Goal: Register for event/course

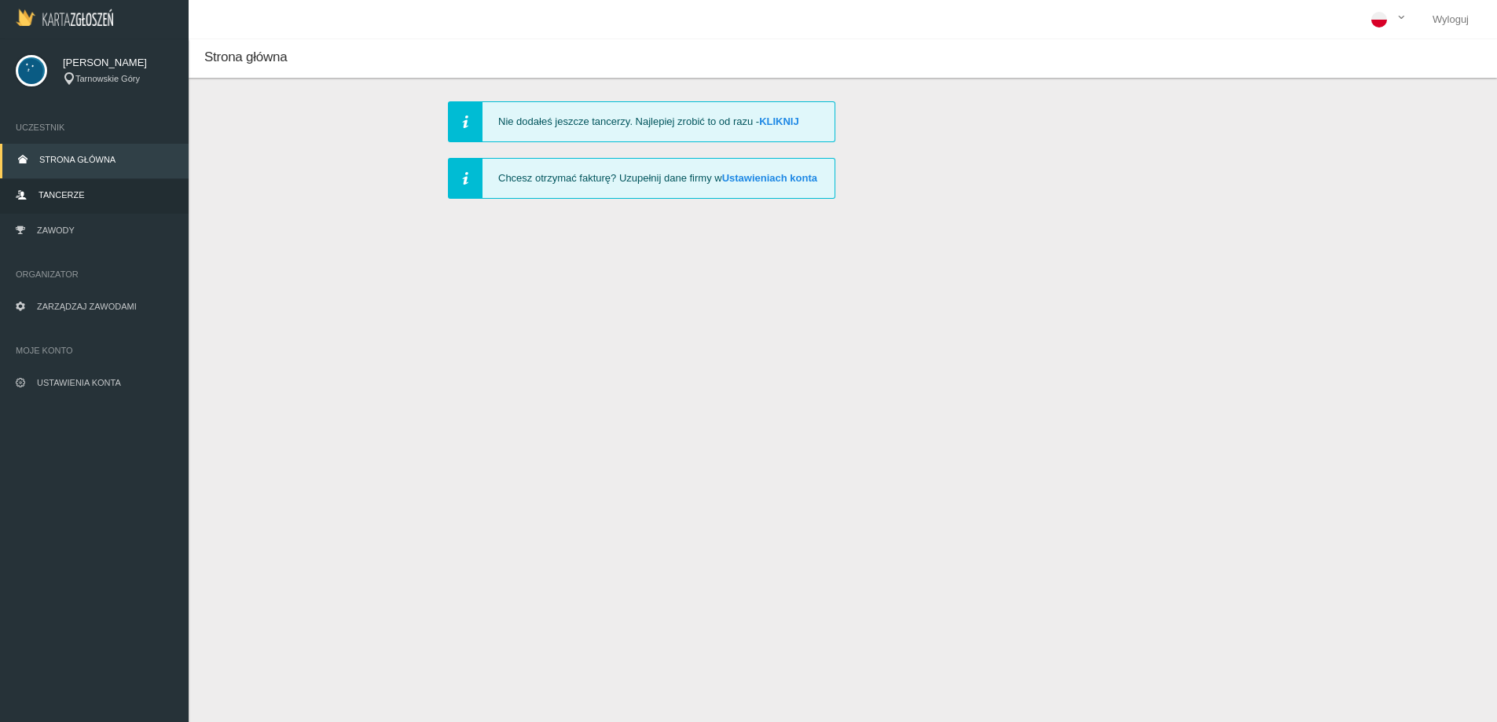
click at [57, 189] on link "Tancerze" at bounding box center [94, 196] width 189 height 35
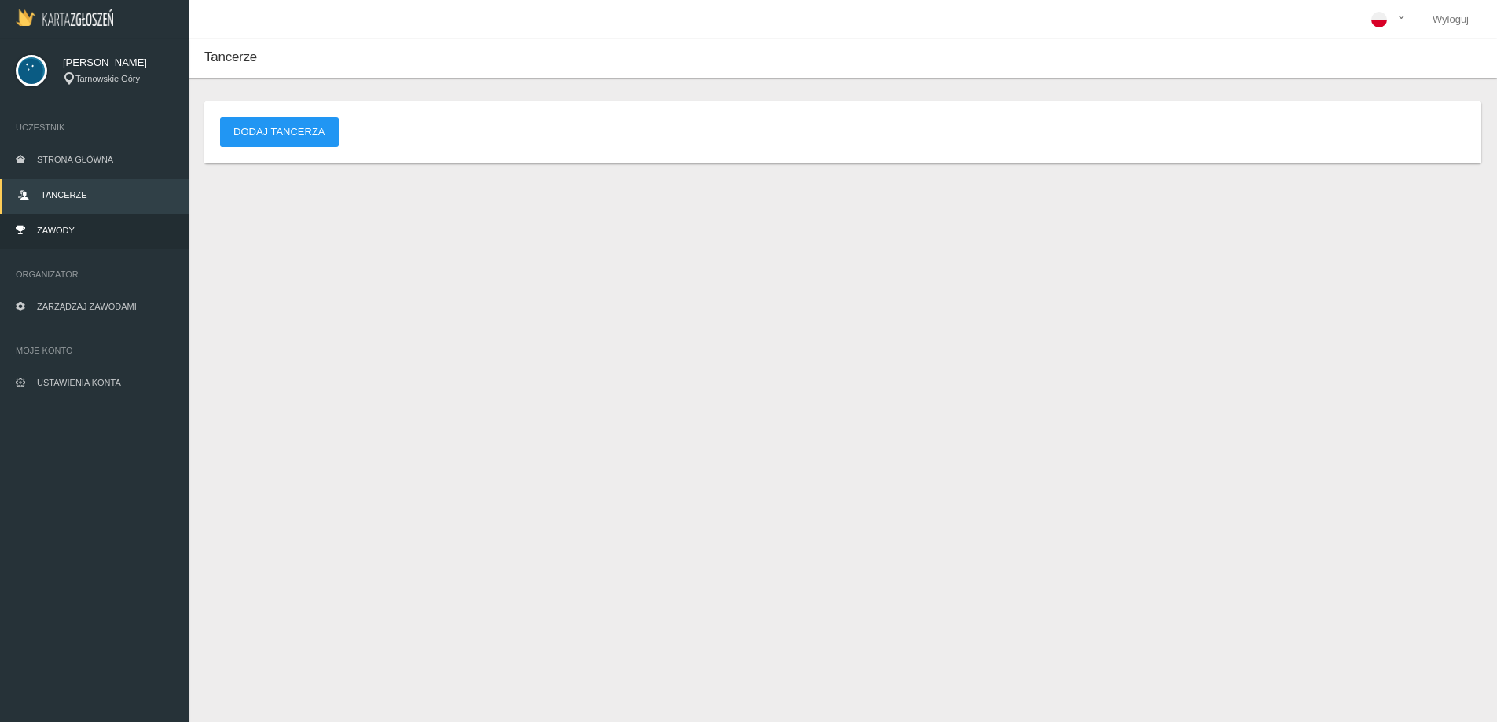
click at [56, 226] on span "Zawody" at bounding box center [56, 229] width 38 height 9
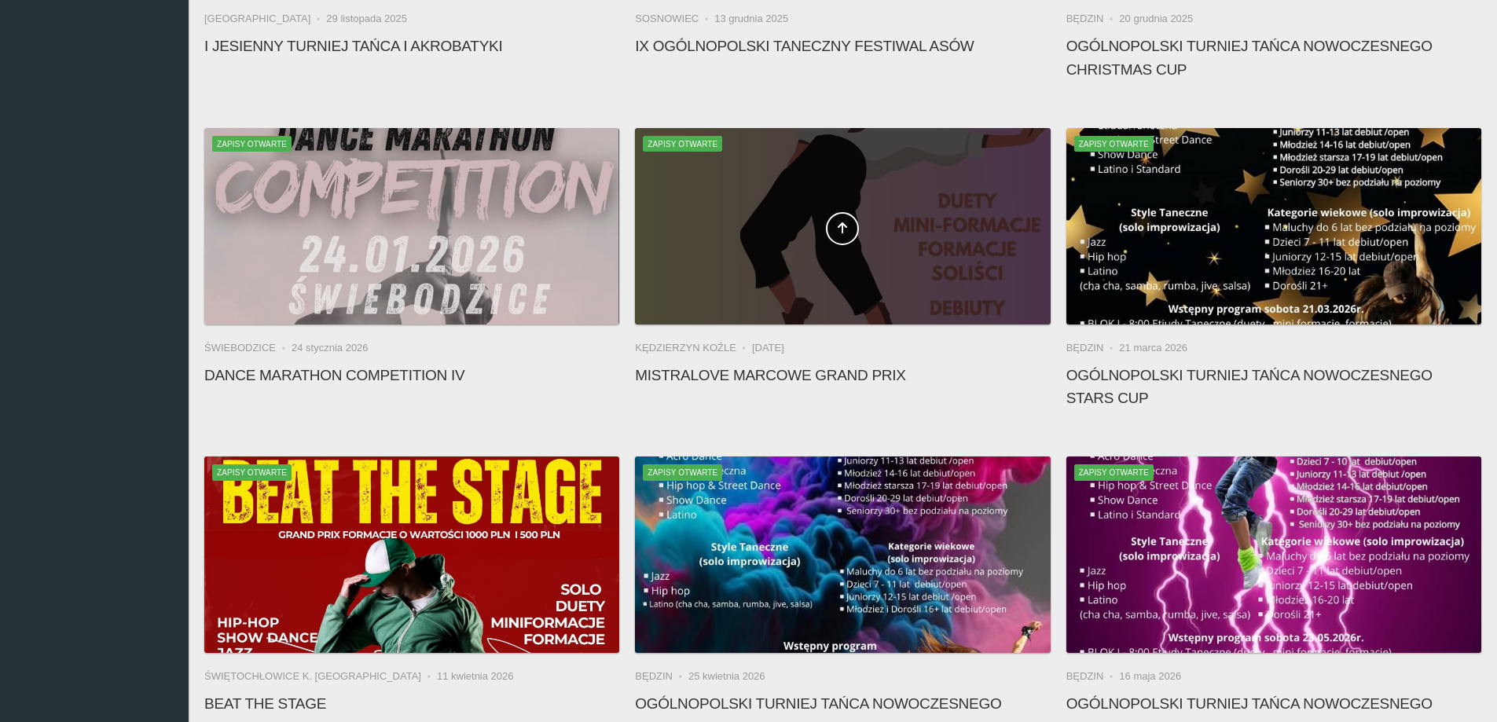
click at [824, 241] on span at bounding box center [842, 228] width 415 height 33
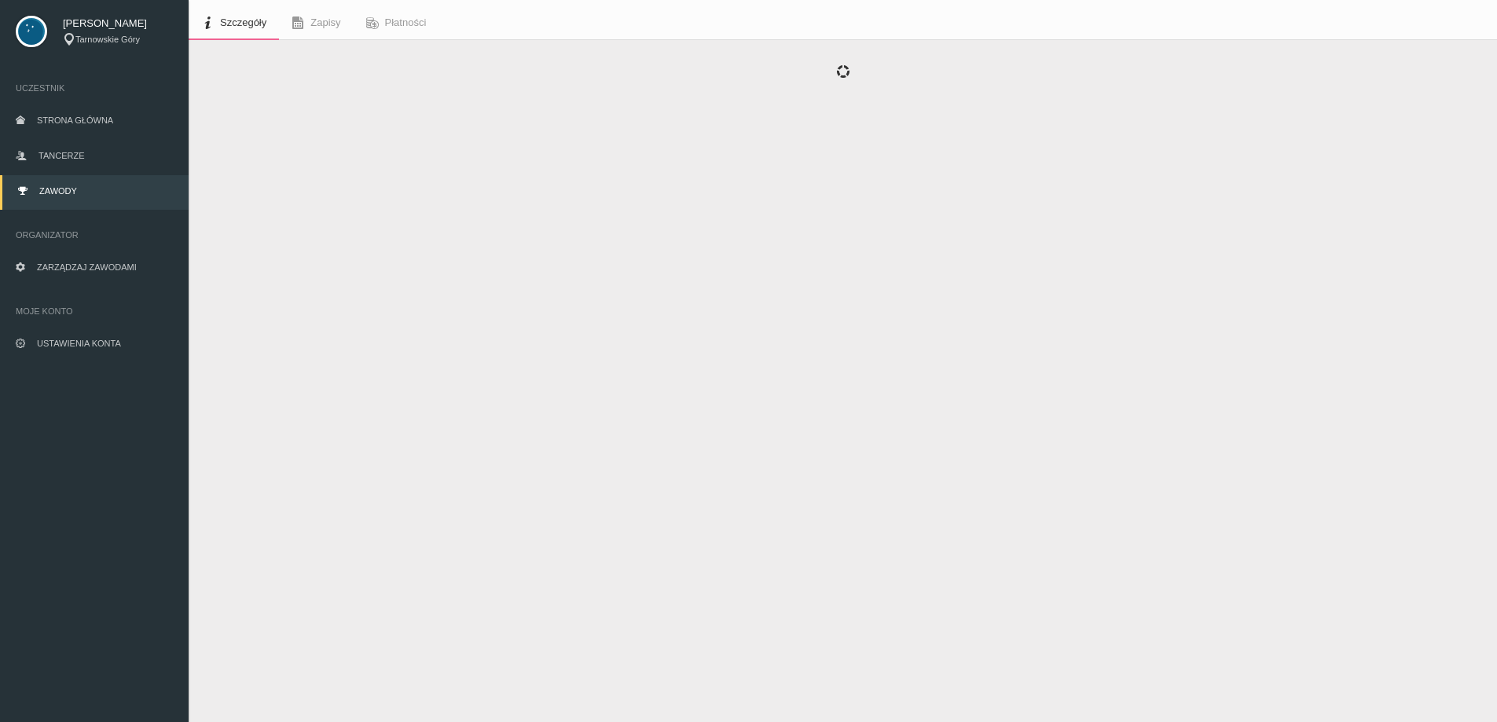
scroll to position [39, 0]
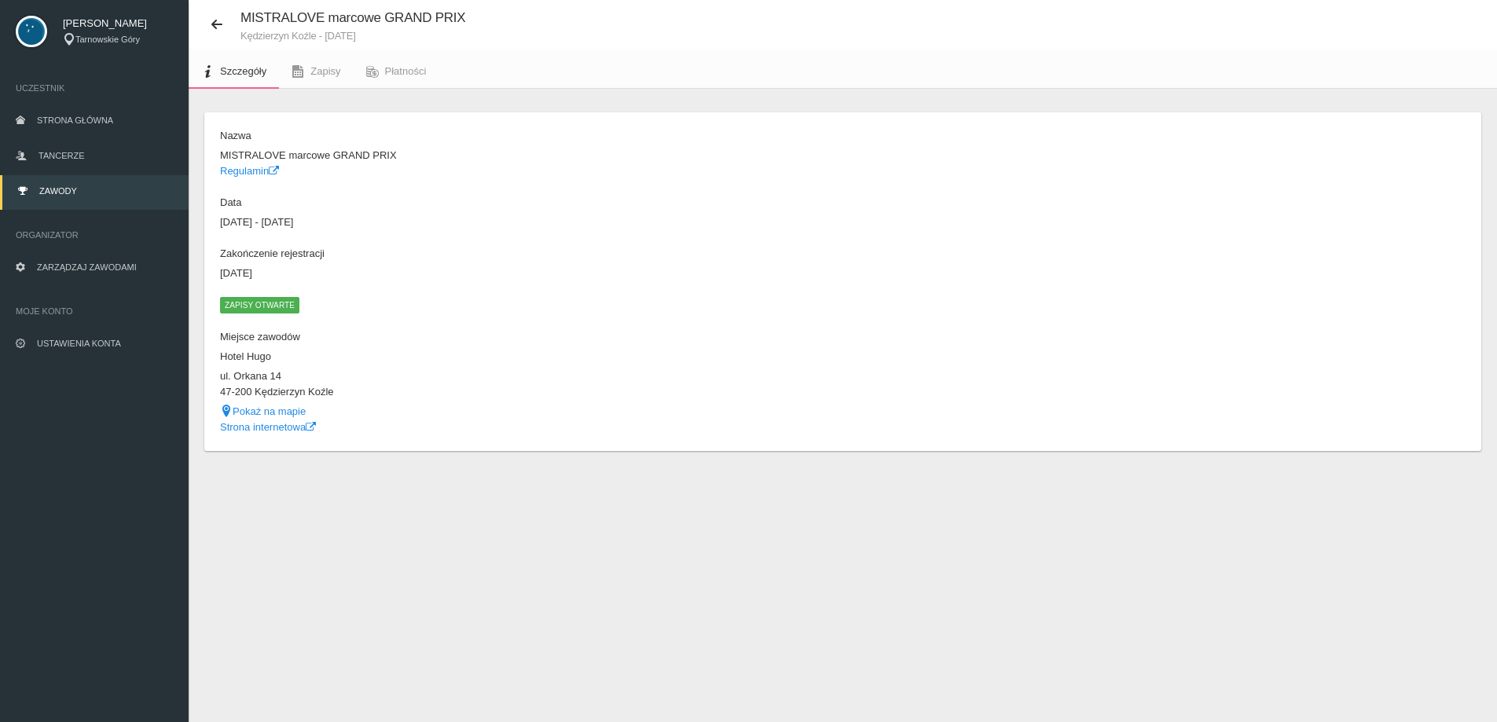
click at [259, 302] on span "Zapisy otwarte" at bounding box center [259, 305] width 79 height 16
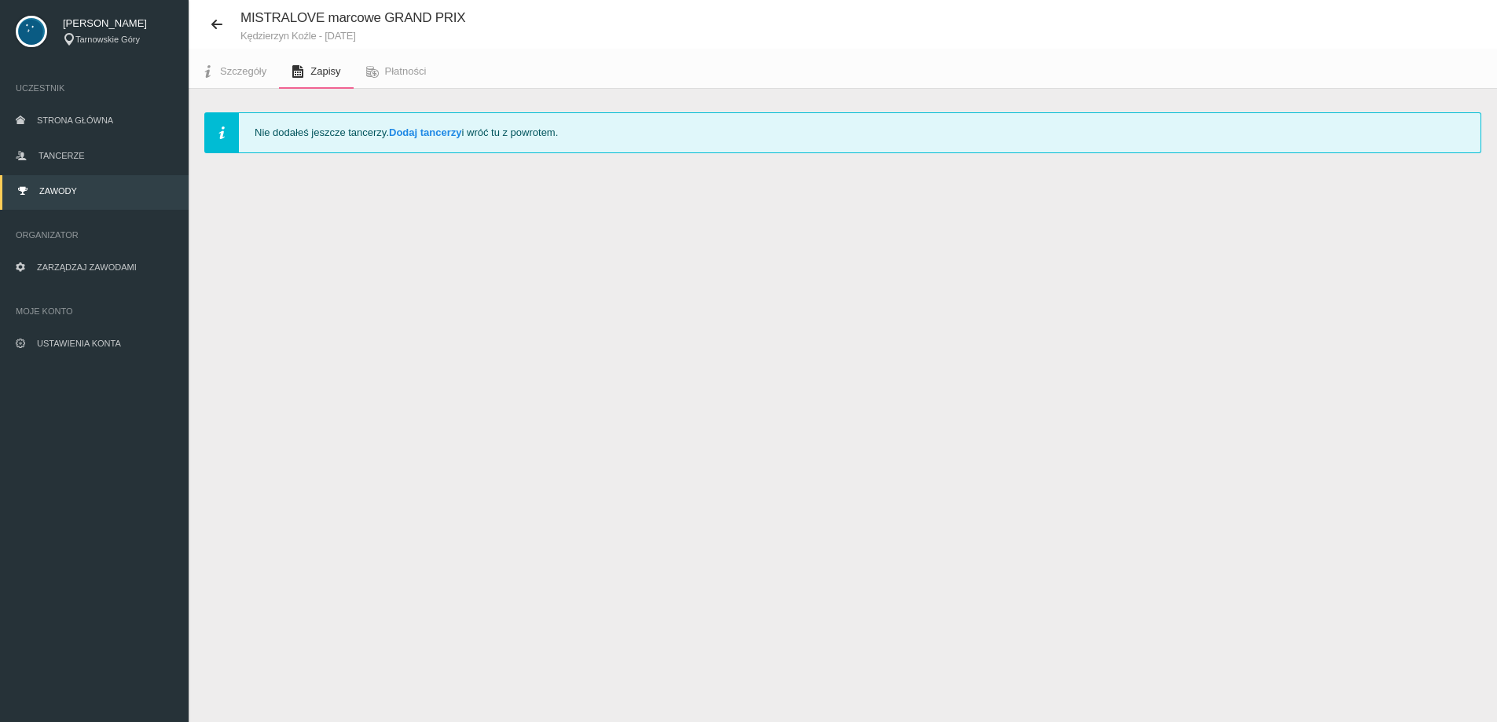
click at [332, 77] on span "Zapisy" at bounding box center [325, 71] width 30 height 12
click at [325, 68] on span "Zapisy" at bounding box center [325, 71] width 30 height 12
click at [415, 74] on span "Płatności" at bounding box center [406, 71] width 42 height 12
click at [320, 68] on span "Zapisy" at bounding box center [325, 71] width 30 height 12
click at [236, 71] on span "Szczegóły" at bounding box center [243, 71] width 46 height 12
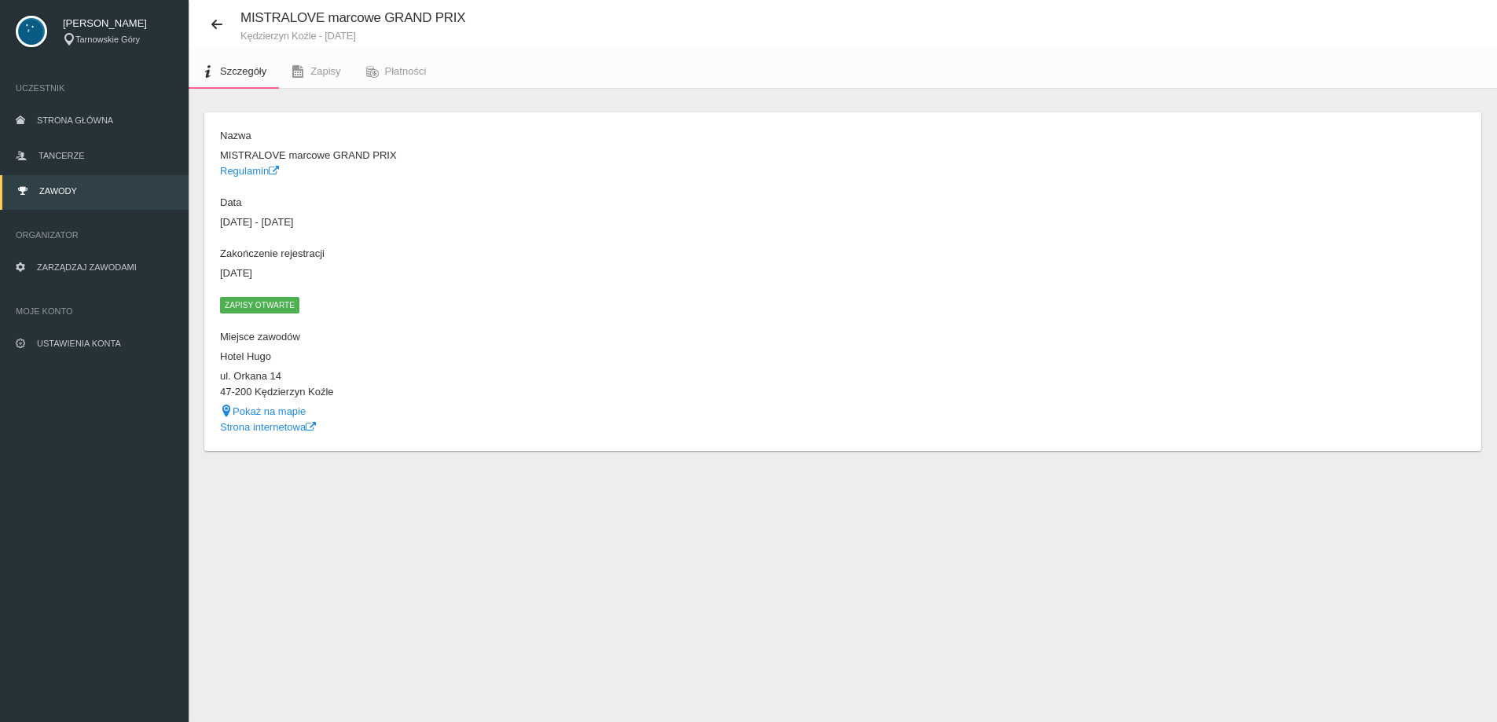
click at [262, 306] on span "Zapisy otwarte" at bounding box center [259, 305] width 79 height 16
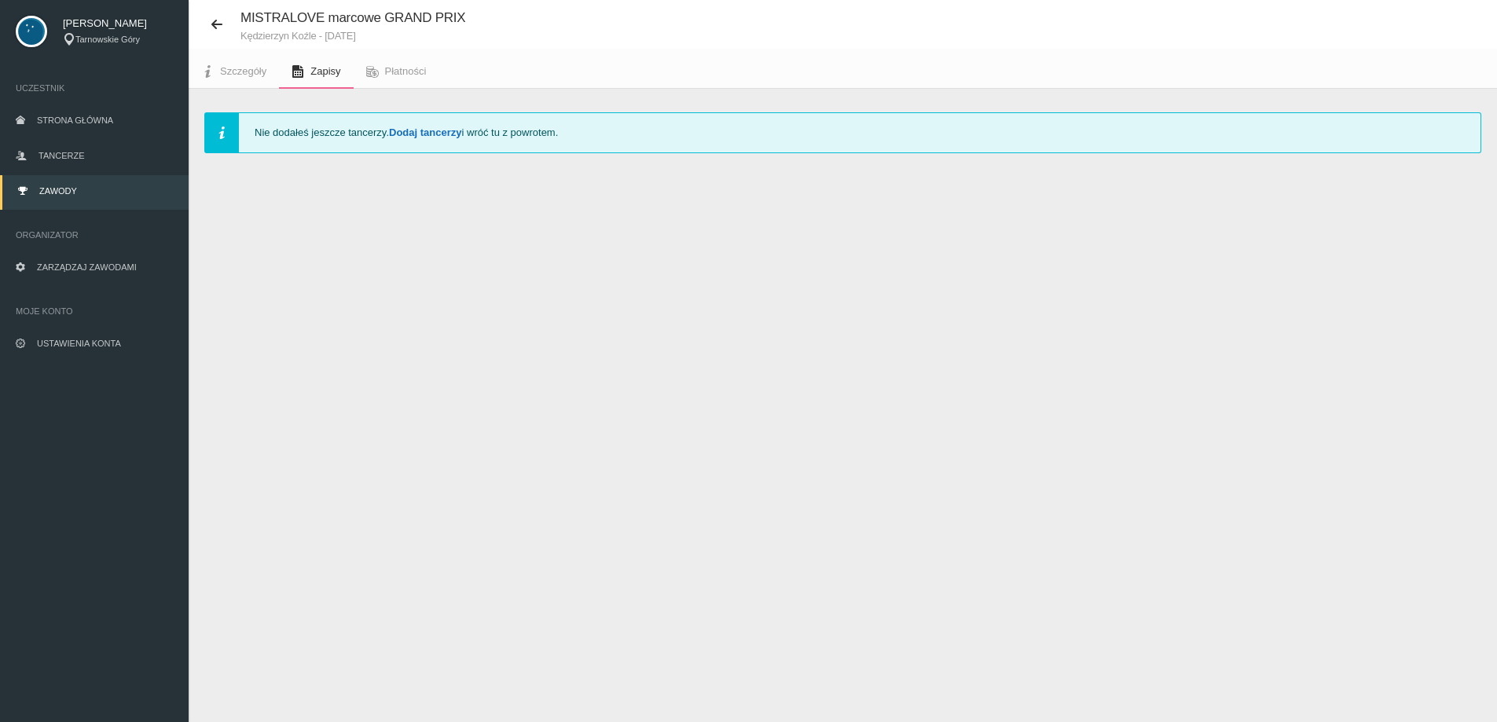
click at [406, 130] on link "Dodaj tancerzy" at bounding box center [425, 132] width 72 height 12
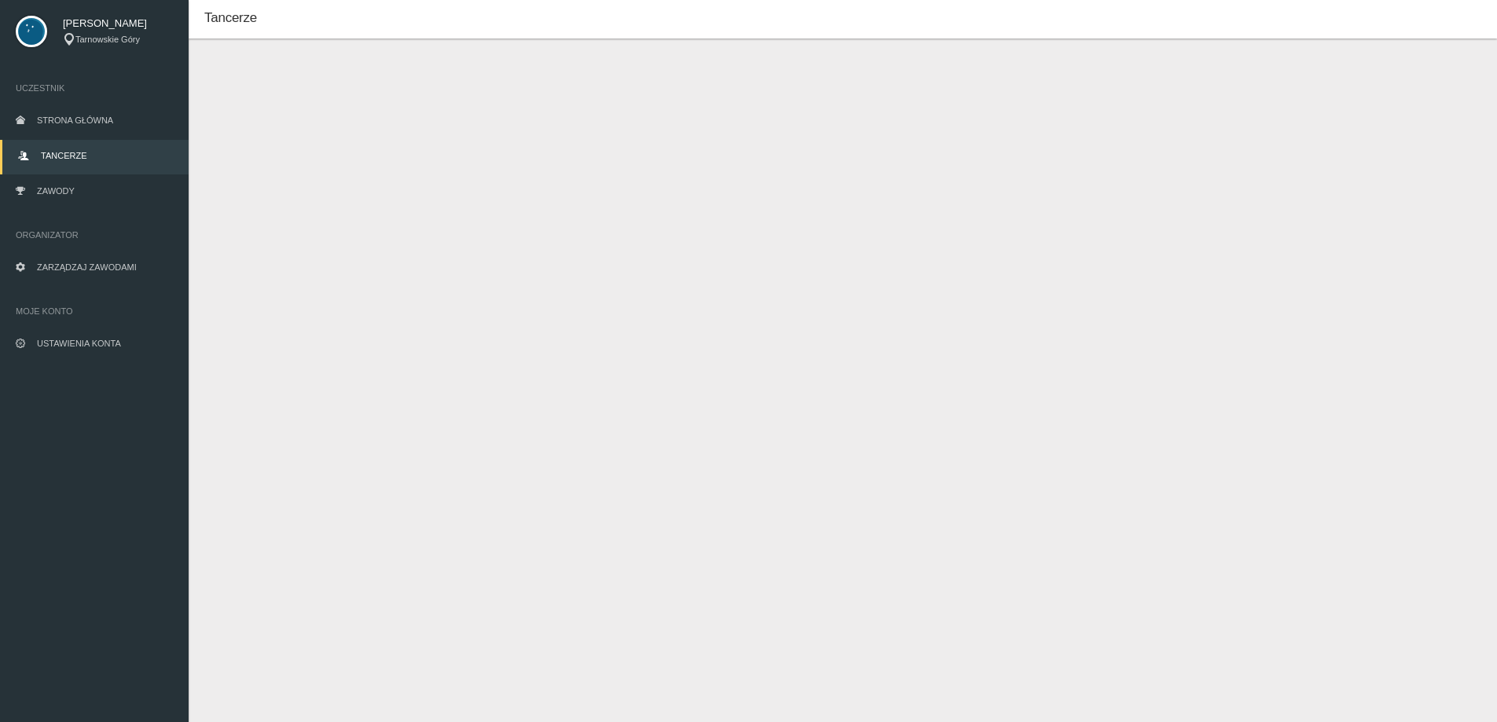
click at [299, 98] on button "Dodaj tancerza" at bounding box center [279, 93] width 119 height 30
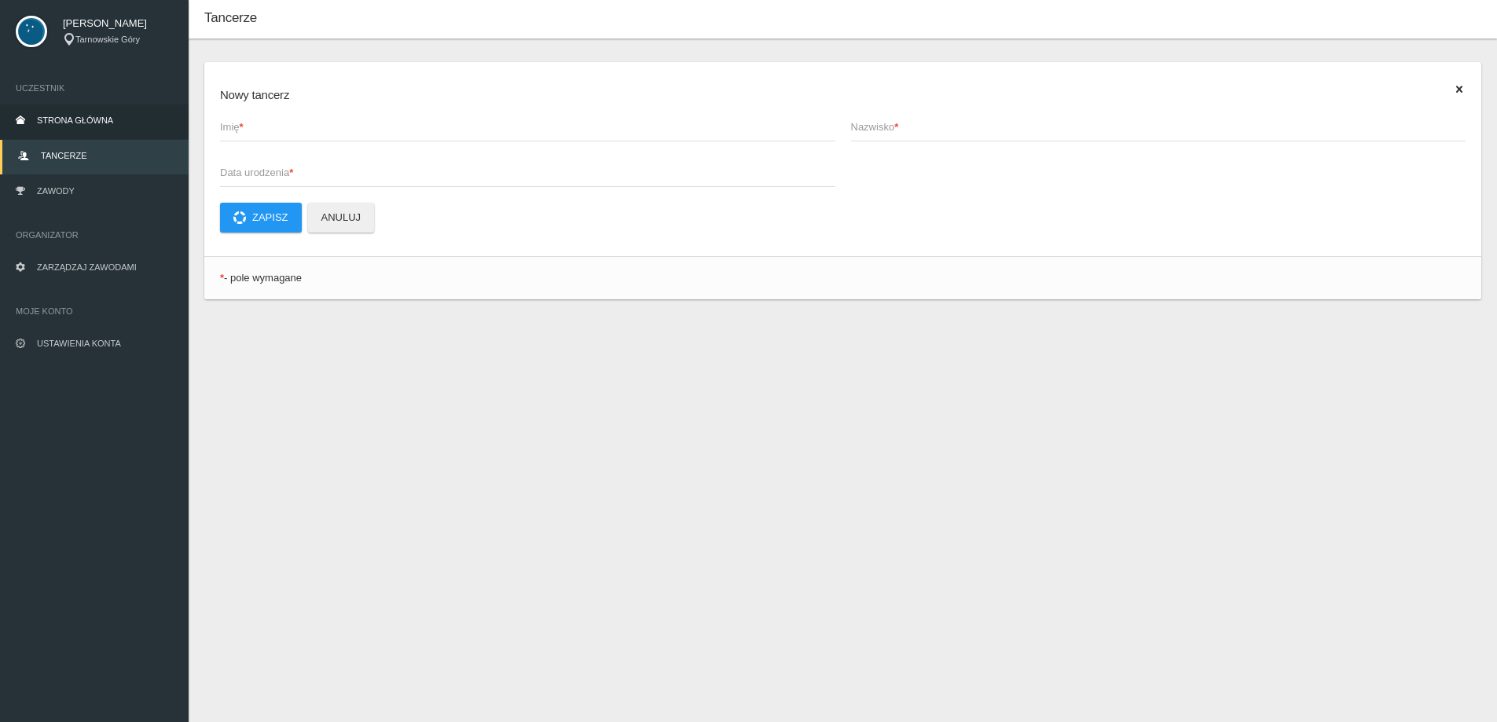
click at [101, 130] on link "Strona główna" at bounding box center [94, 121] width 189 height 35
